Goal: Information Seeking & Learning: Find specific page/section

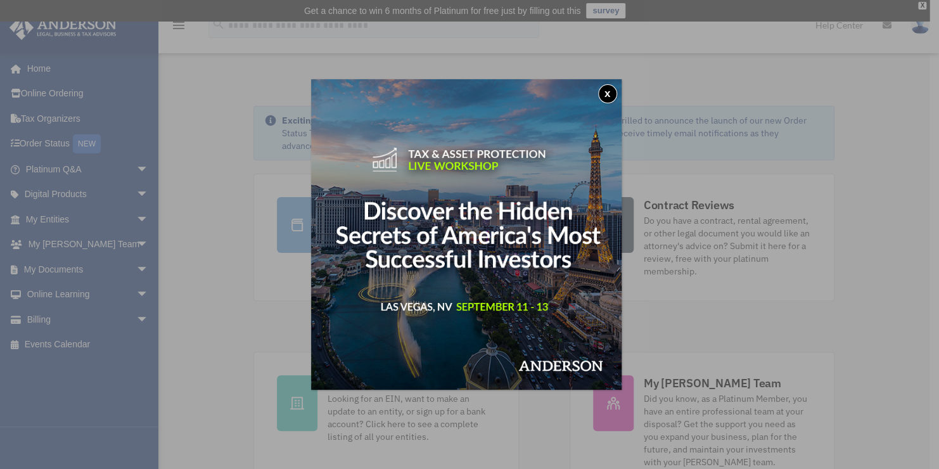
click at [606, 102] on button "x" at bounding box center [607, 93] width 19 height 19
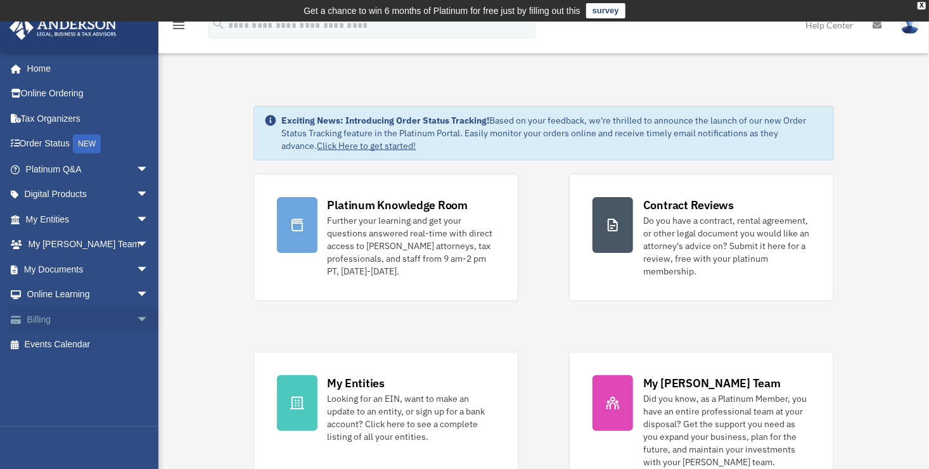
click at [35, 321] on link "Billing arrow_drop_down" at bounding box center [88, 319] width 159 height 25
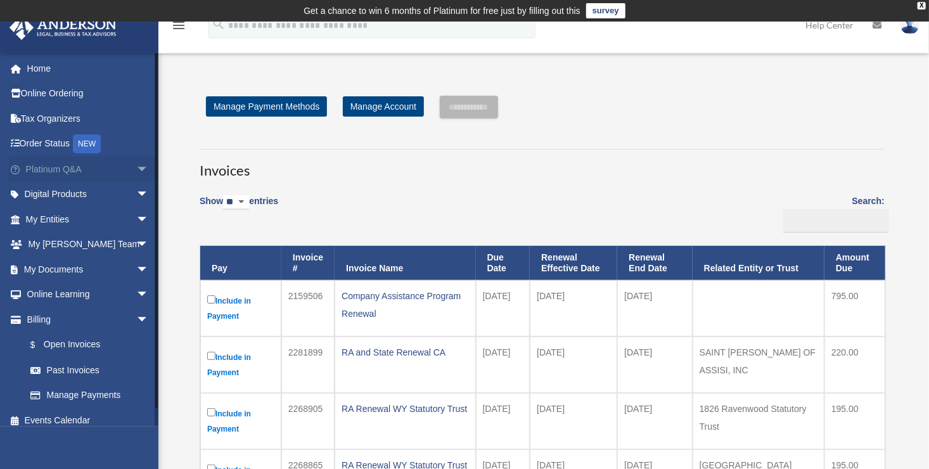
click at [44, 169] on link "Platinum Q&A arrow_drop_down" at bounding box center [88, 169] width 159 height 25
click at [49, 193] on link "Digital Products arrow_drop_down" at bounding box center [88, 194] width 159 height 25
click at [42, 68] on link "Home" at bounding box center [88, 68] width 159 height 25
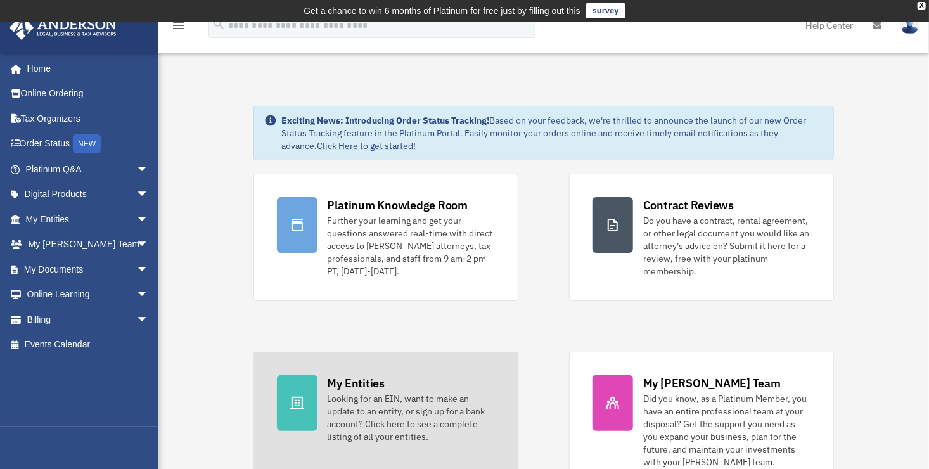
scroll to position [317, 0]
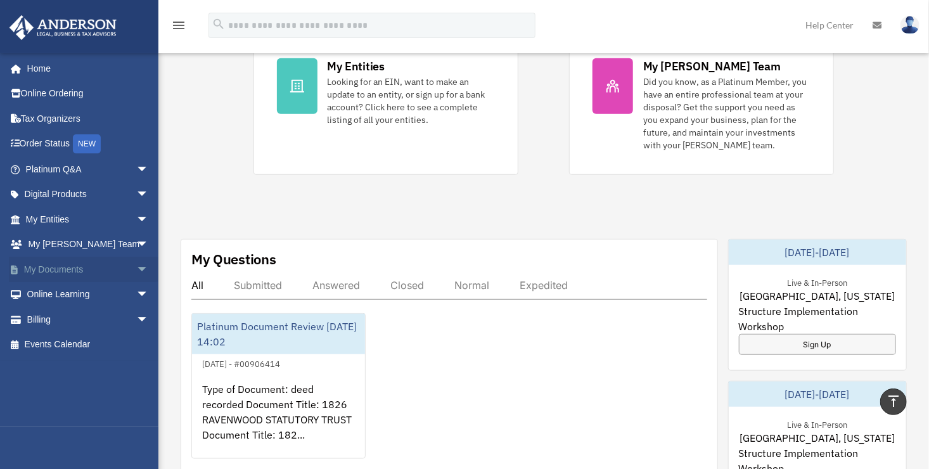
click at [52, 266] on link "My Documents arrow_drop_down" at bounding box center [88, 269] width 159 height 25
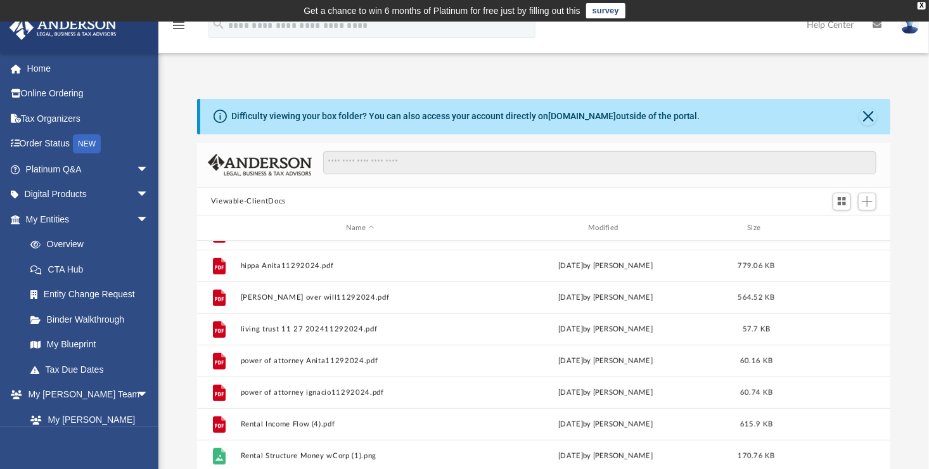
scroll to position [298, 0]
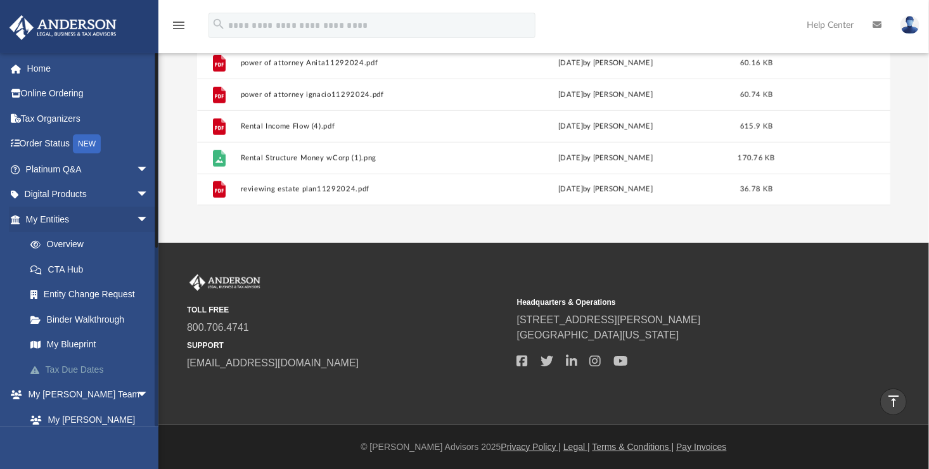
click at [75, 368] on link "Tax Due Dates" at bounding box center [93, 369] width 150 height 25
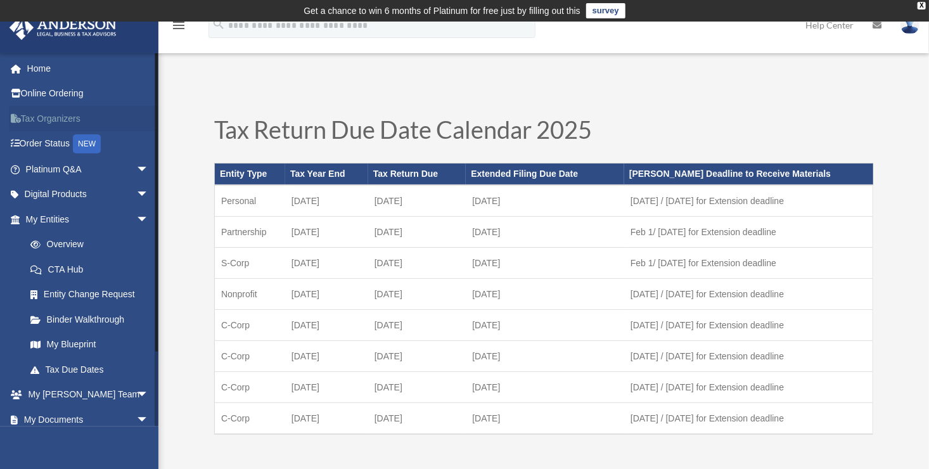
click at [46, 119] on link "Tax Organizers" at bounding box center [88, 118] width 159 height 25
